Goal: Use online tool/utility: Utilize a website feature to perform a specific function

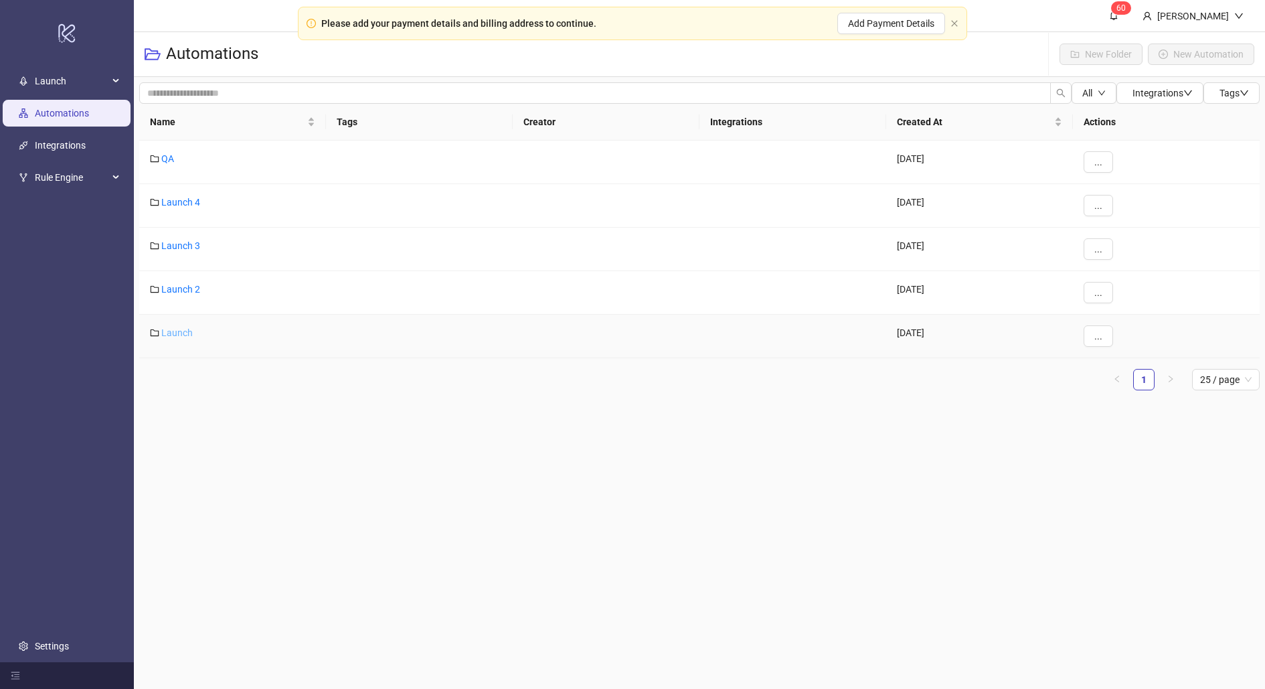
click at [176, 327] on link "Launch" at bounding box center [176, 332] width 31 height 11
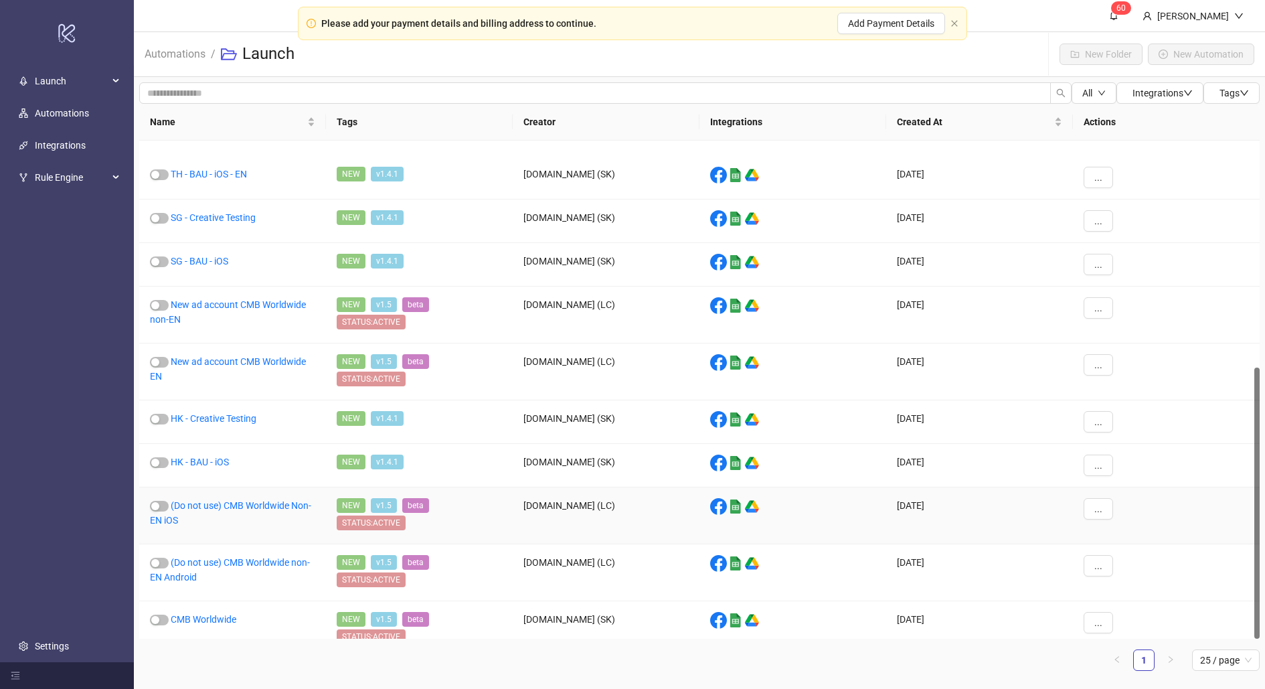
scroll to position [416, 0]
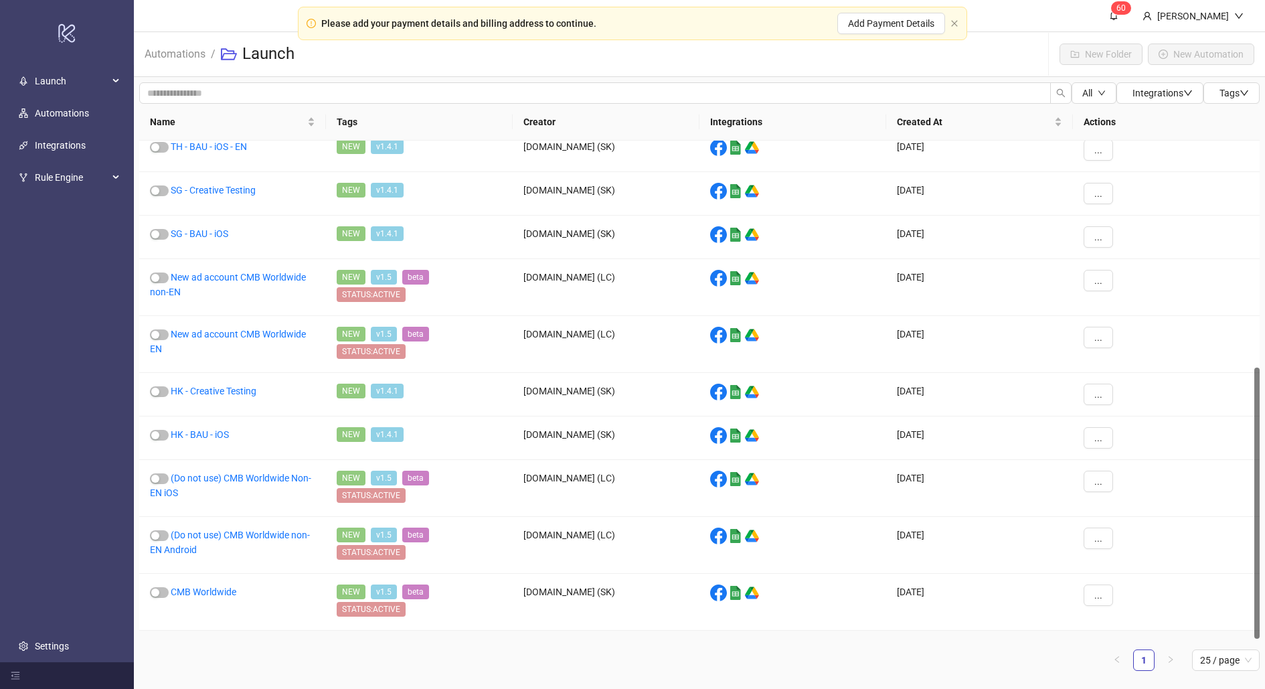
click at [191, 643] on link "CMB US" at bounding box center [187, 648] width 33 height 11
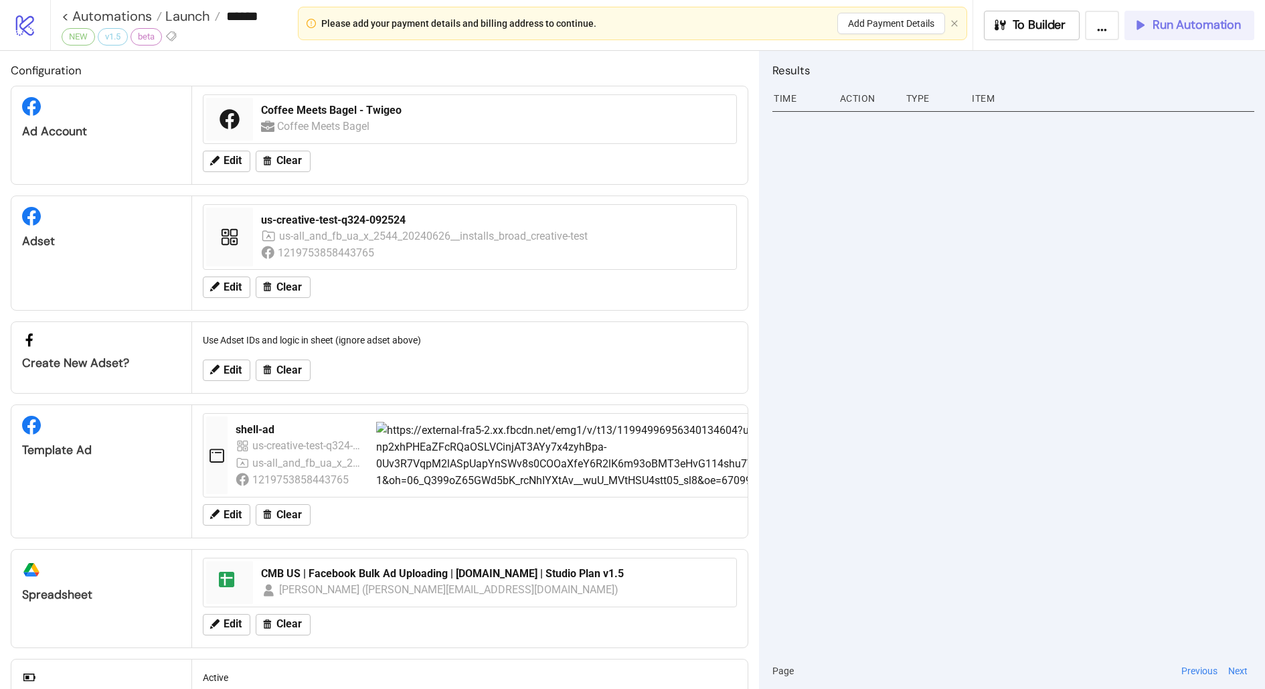
click at [1160, 14] on button "Run Automation" at bounding box center [1190, 25] width 130 height 29
click at [186, 11] on span "Launch" at bounding box center [186, 15] width 48 height 17
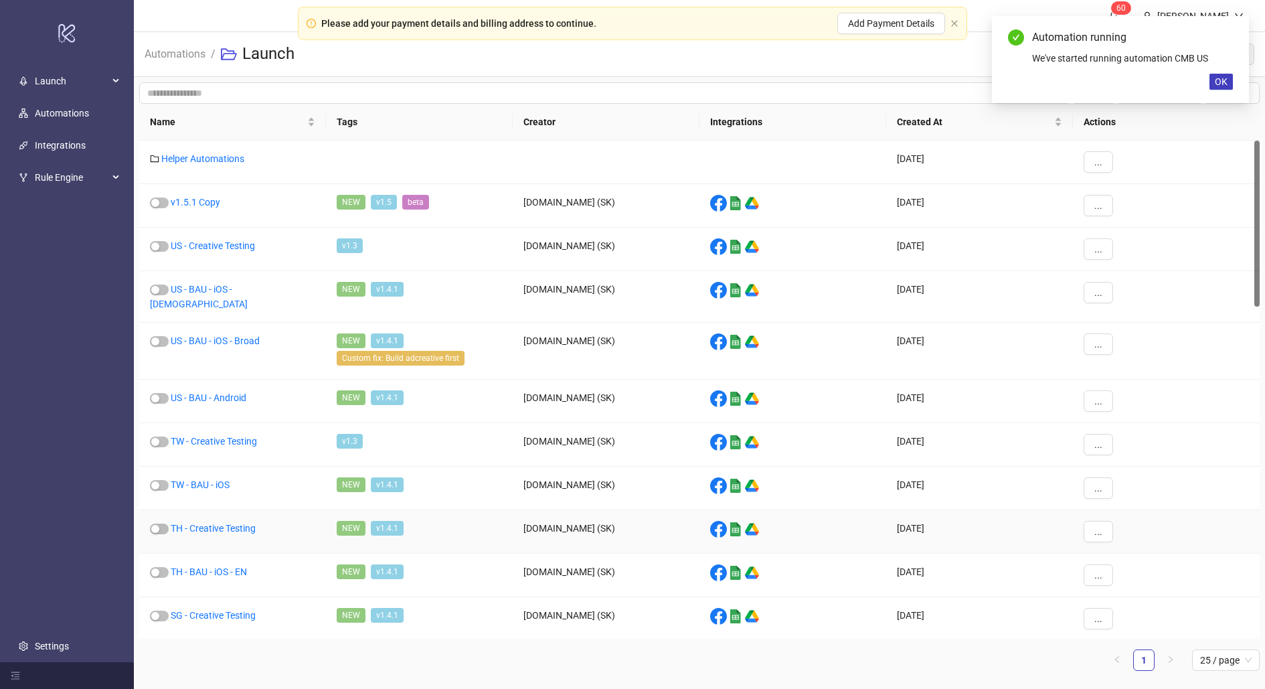
scroll to position [416, 0]
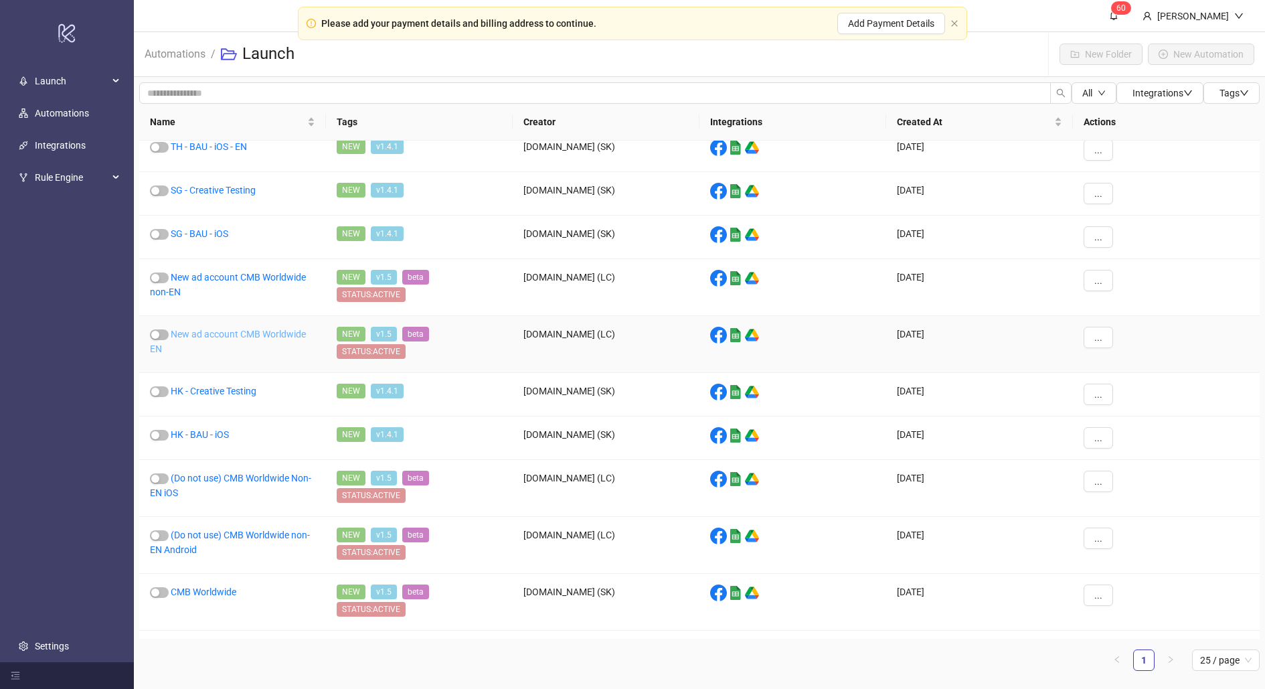
click at [226, 330] on link "New ad account CMB Worldwide EN" at bounding box center [228, 341] width 156 height 25
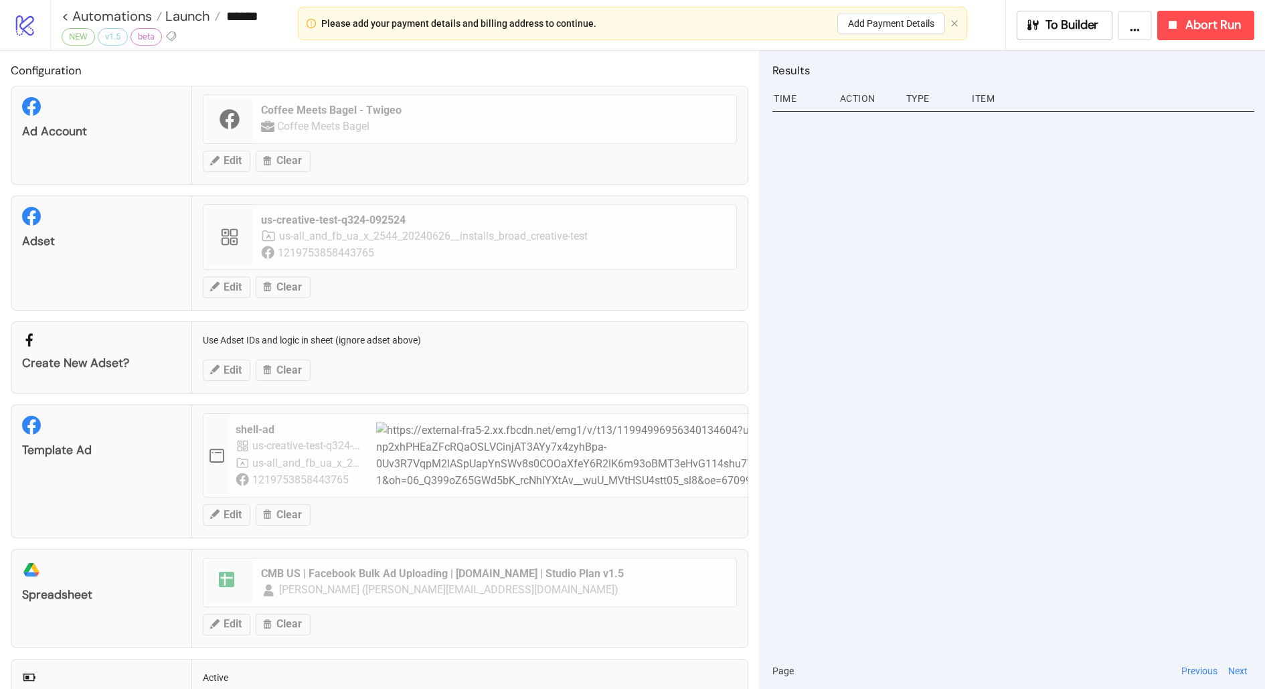
type input "**********"
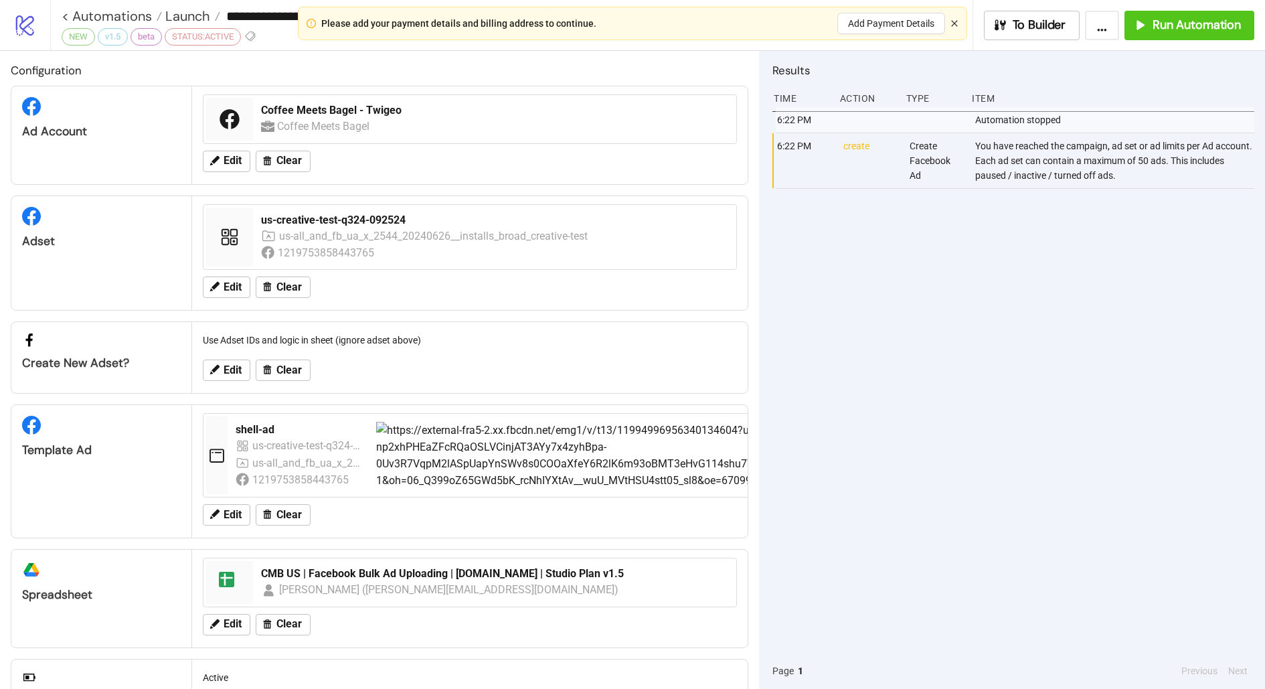
click at [957, 25] on icon "close" at bounding box center [954, 23] width 6 height 6
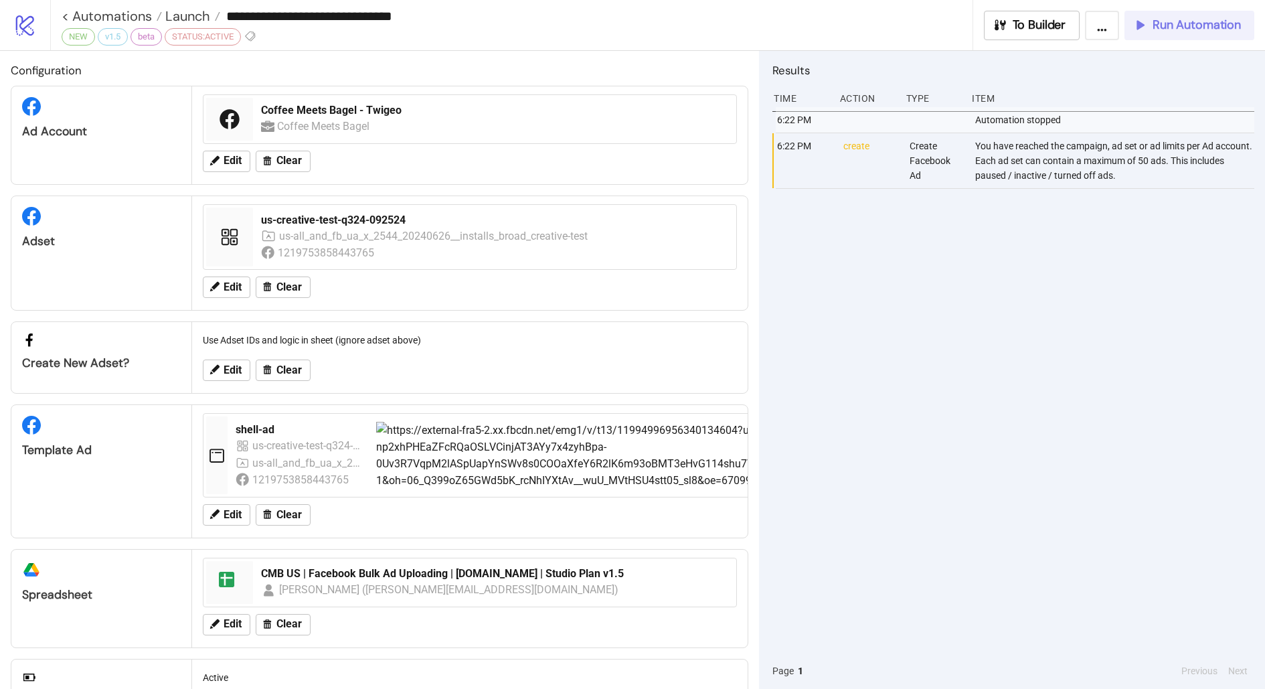
click at [1141, 31] on icon "button" at bounding box center [1140, 24] width 15 height 15
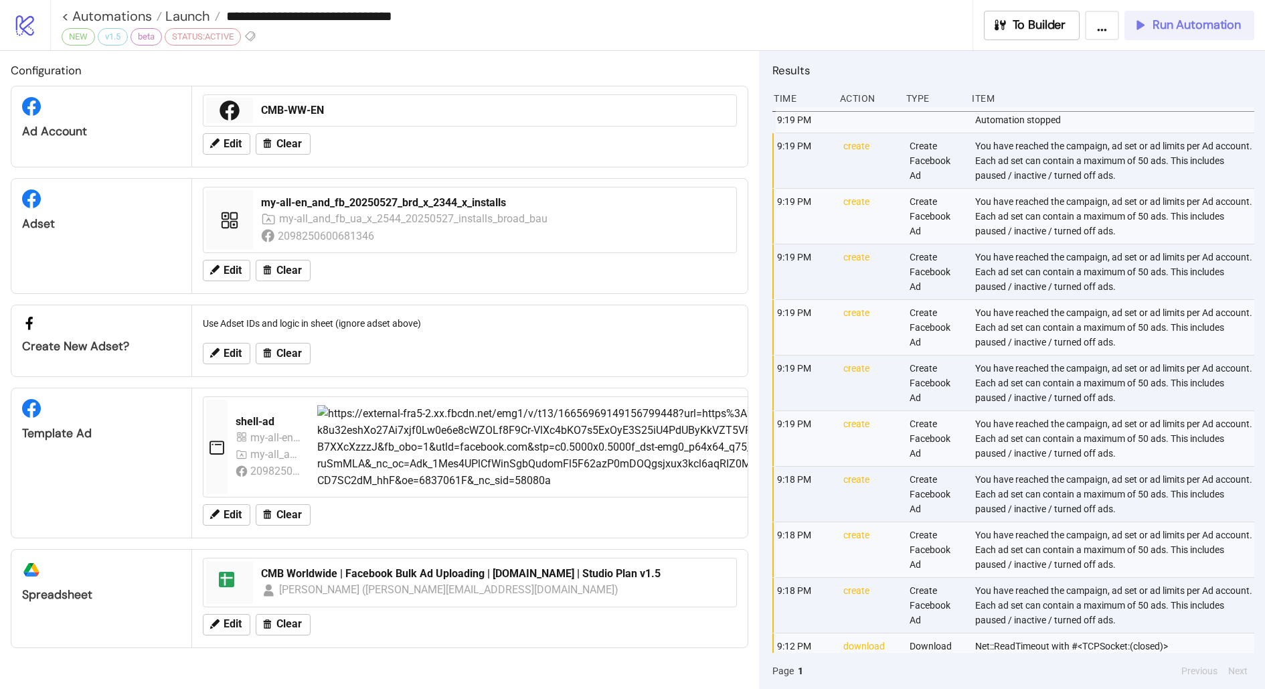
click at [1172, 24] on span "Run Automation" at bounding box center [1197, 24] width 88 height 15
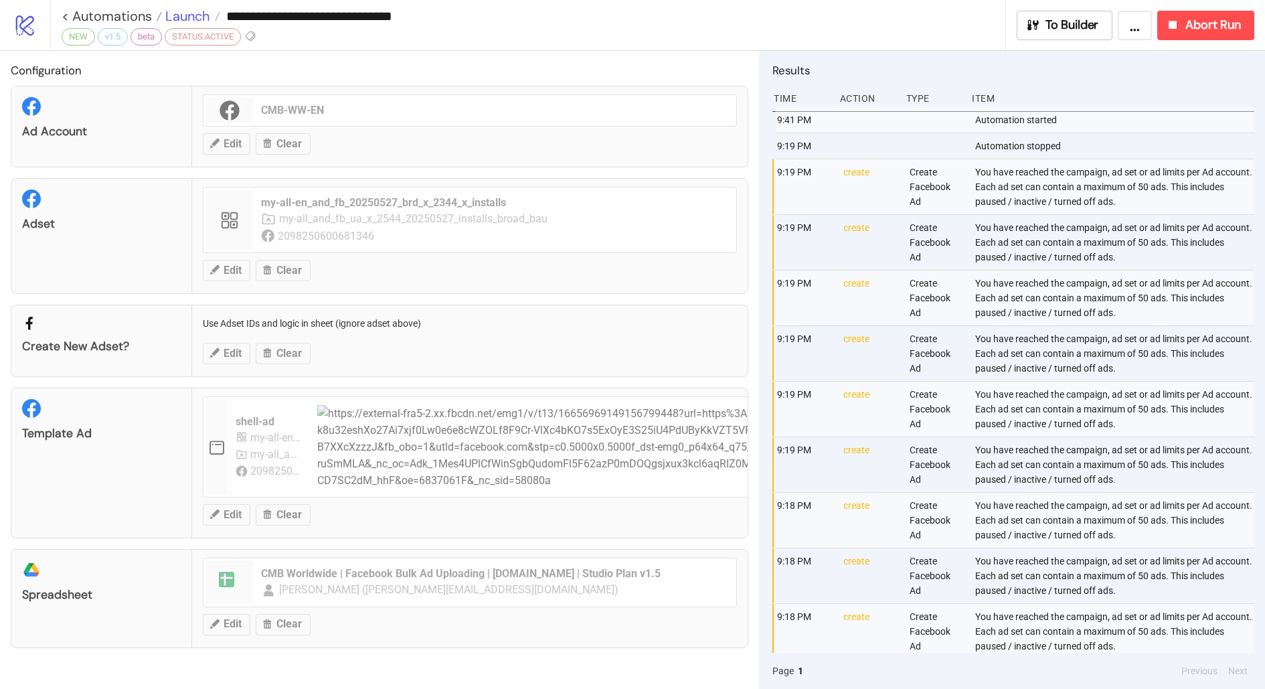
click at [176, 12] on span "Launch" at bounding box center [186, 15] width 48 height 17
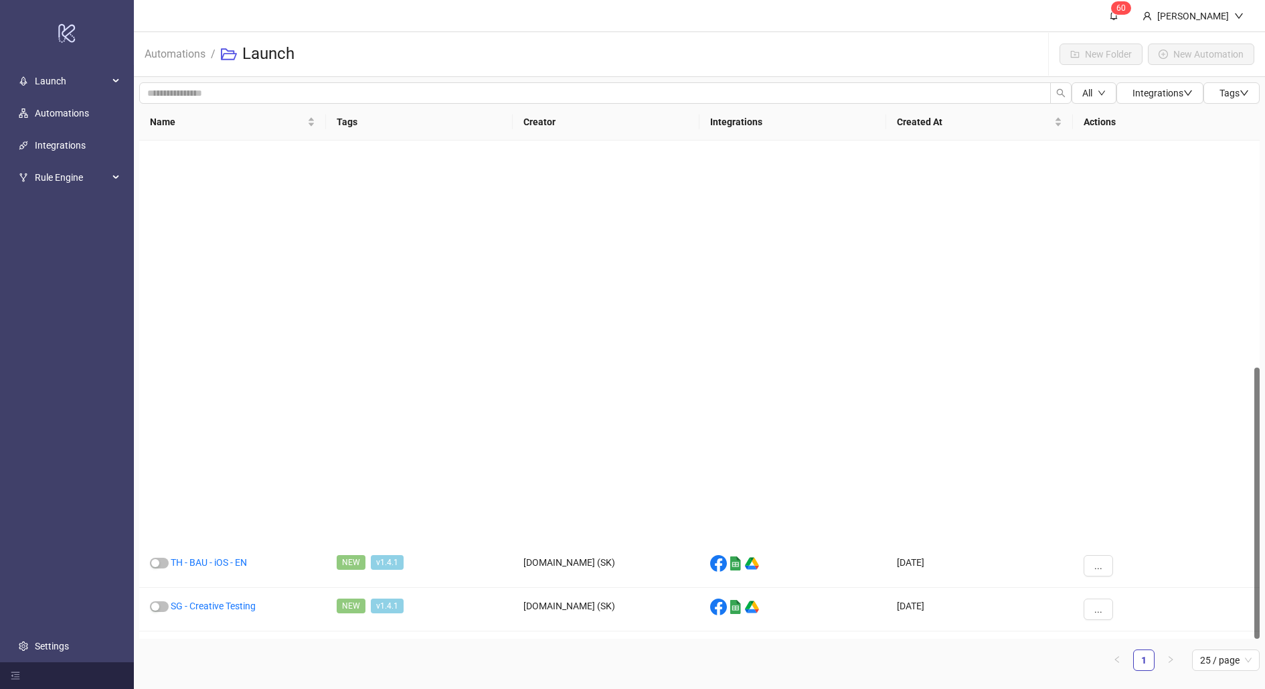
scroll to position [416, 0]
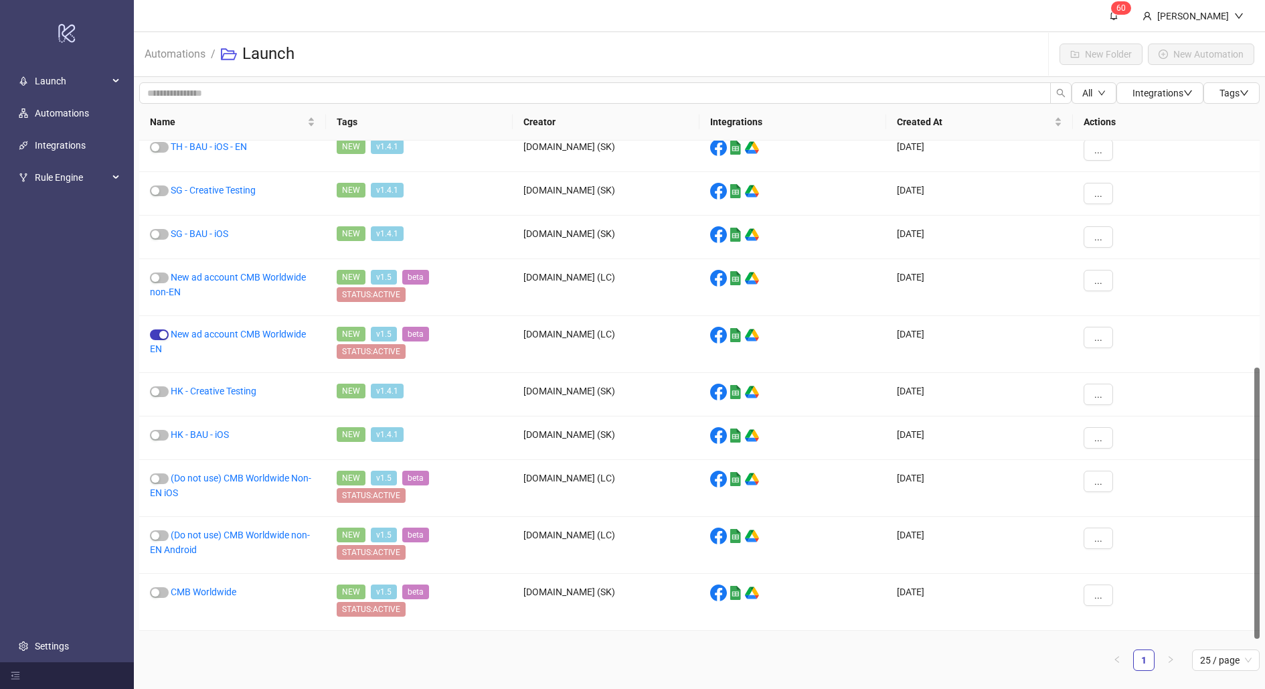
click at [193, 643] on link "CMB US" at bounding box center [187, 648] width 33 height 11
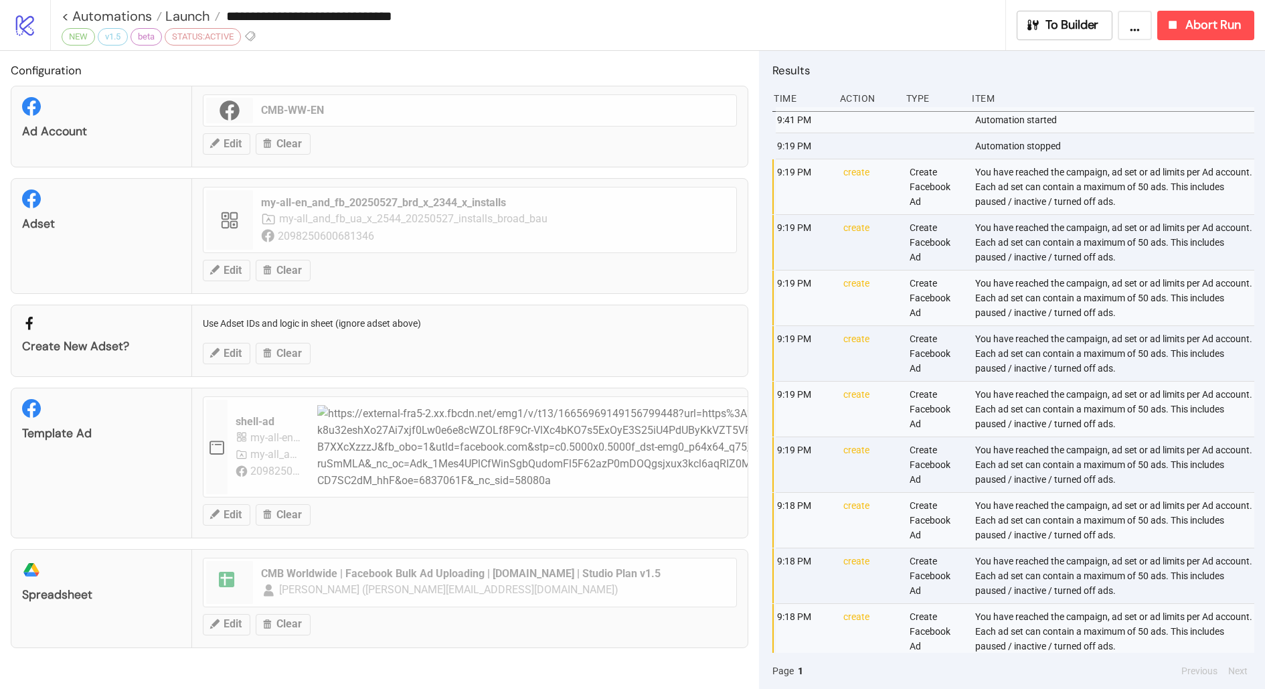
type input "******"
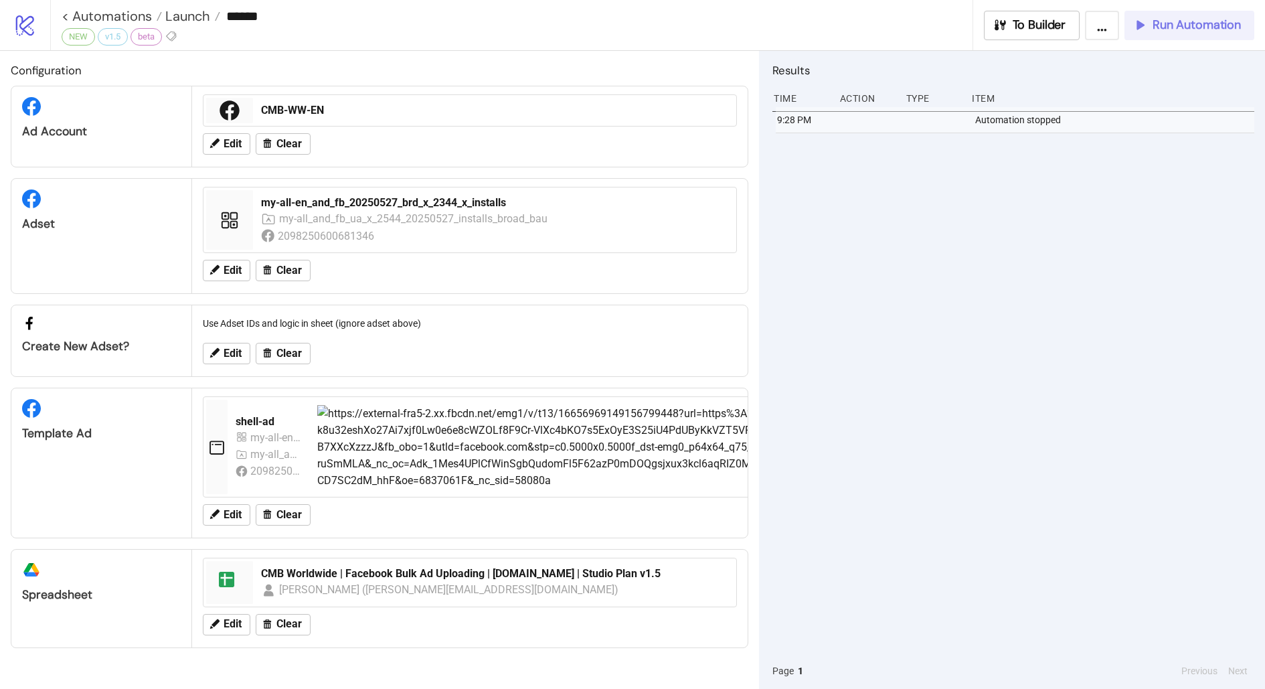
click at [1166, 33] on button "Run Automation" at bounding box center [1190, 25] width 130 height 29
